Goal: Check status

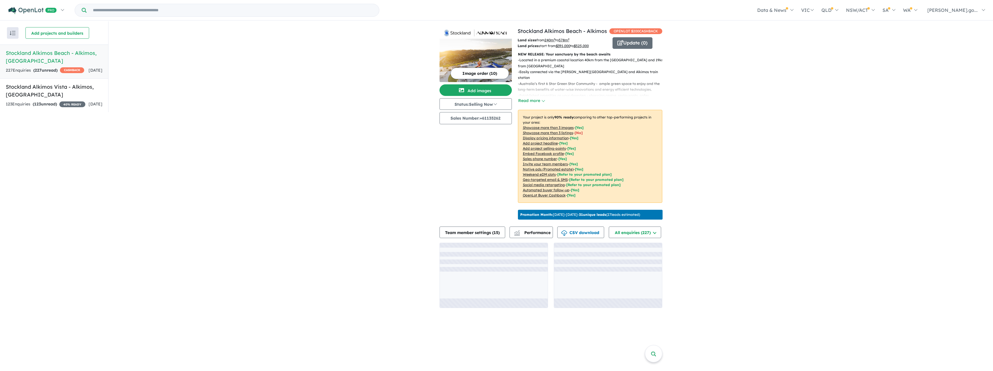
click at [65, 56] on h5 "Stockland Alkimos Beach - [GEOGRAPHIC_DATA] , [GEOGRAPHIC_DATA]" at bounding box center [54, 57] width 97 height 16
click at [921, 11] on link "WA" at bounding box center [910, 10] width 22 height 20
click at [921, 8] on link "WA" at bounding box center [910, 10] width 22 height 20
click at [921, 9] on link "WA" at bounding box center [910, 10] width 22 height 20
click at [921, 8] on link "WA" at bounding box center [910, 10] width 22 height 20
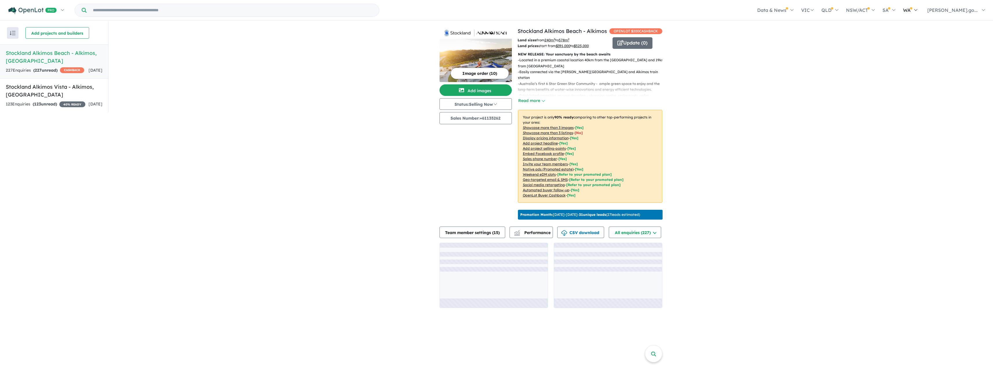
click at [912, 10] on span at bounding box center [911, 8] width 2 height 2
click at [979, 10] on link "[PERSON_NAME].go..." at bounding box center [955, 10] width 68 height 20
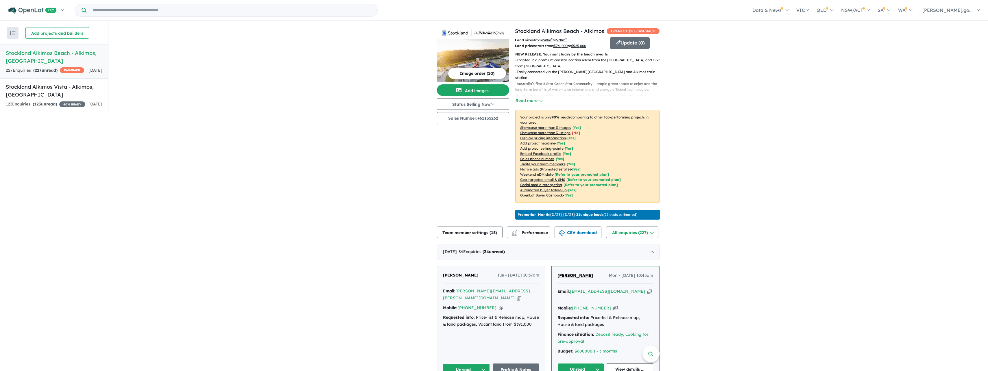
click at [984, 9] on div "Homepage My Dashboard (3) Buyer Demand Index Suburb/Council Report Sales Traini…" at bounding box center [494, 10] width 988 height 20
click at [980, 8] on link "[PERSON_NAME].go..." at bounding box center [950, 10] width 68 height 20
click at [631, 49] on button "Update ( 0 )" at bounding box center [630, 43] width 40 height 12
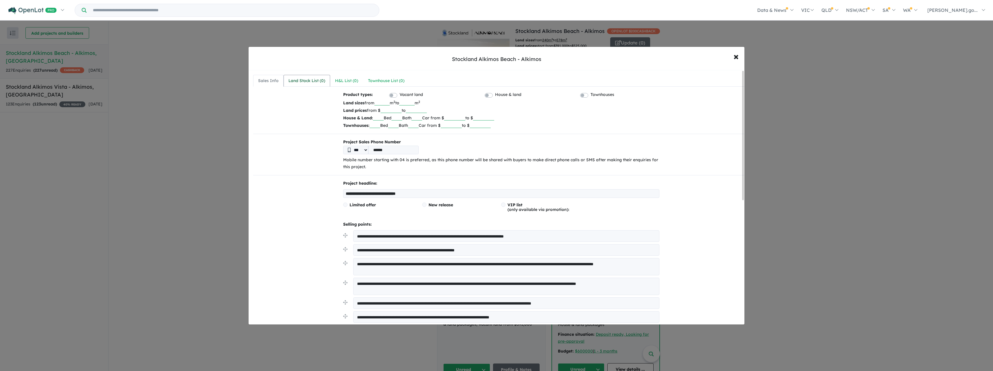
click at [299, 75] on link "Land Stock List ( 0 )" at bounding box center [306, 81] width 47 height 12
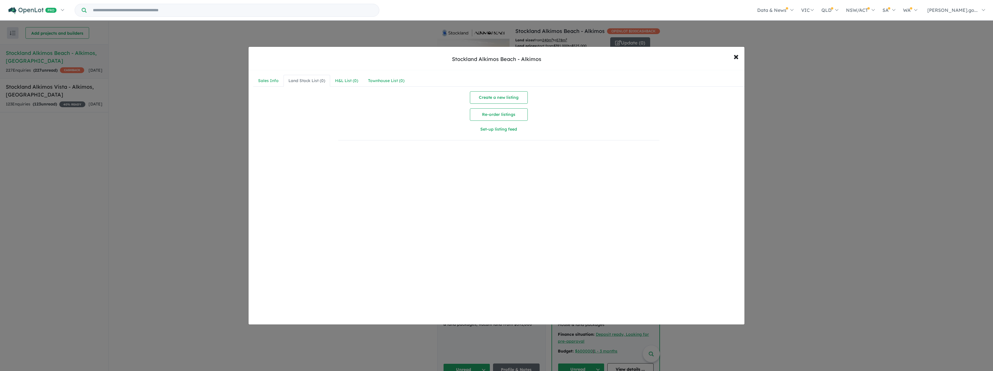
click at [73, 126] on div "Stockland Alkimos Beach - Alkimos × Close Sales Info Land Stock List ( 0 ) H&L …" at bounding box center [496, 185] width 993 height 371
